Goal: Transaction & Acquisition: Purchase product/service

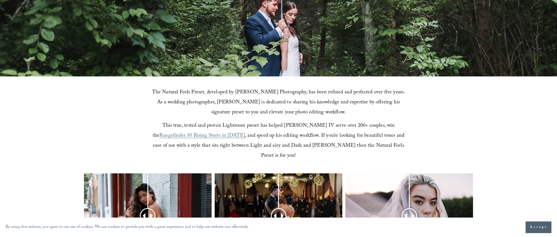
scroll to position [125, 0]
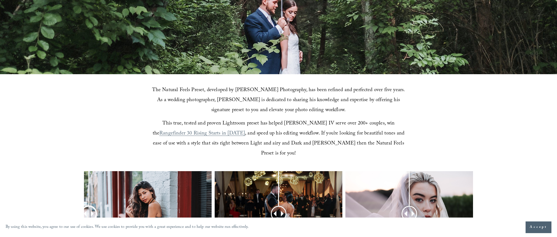
drag, startPoint x: 145, startPoint y: 202, endPoint x: 89, endPoint y: 202, distance: 56.2
click at [89, 207] on div at bounding box center [89, 214] width 14 height 14
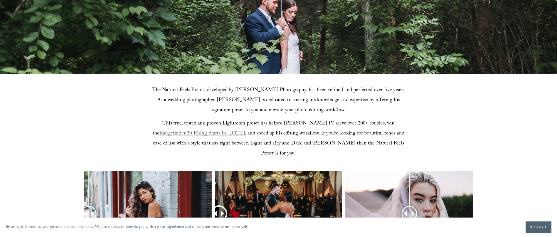
drag, startPoint x: 277, startPoint y: 202, endPoint x: 219, endPoint y: 200, distance: 57.9
click at [219, 207] on div at bounding box center [219, 214] width 14 height 14
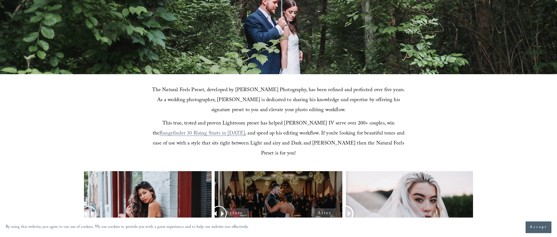
drag, startPoint x: 413, startPoint y: 206, endPoint x: 309, endPoint y: 198, distance: 104.4
click at [309, 198] on div at bounding box center [278, 221] width 557 height 100
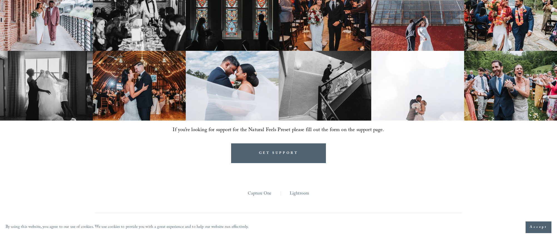
scroll to position [479, 0]
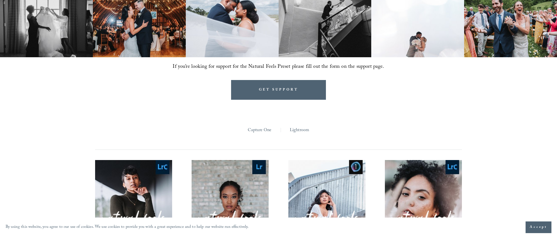
click at [304, 126] on link "Lightroom" at bounding box center [299, 130] width 19 height 9
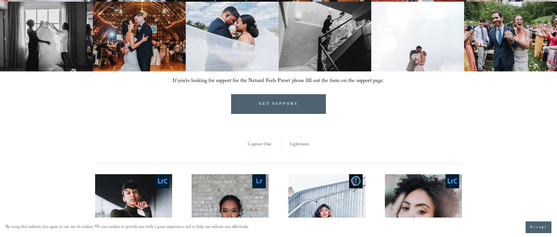
scroll to position [413, 0]
